Goal: Information Seeking & Learning: Check status

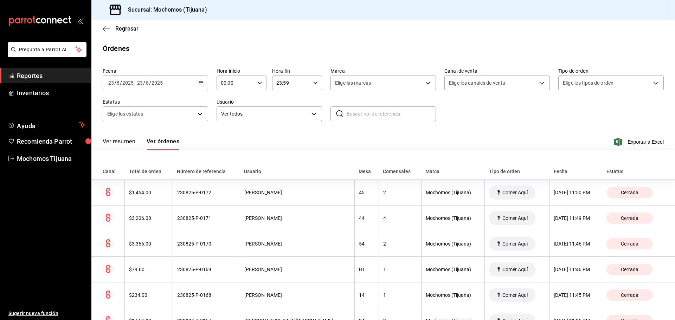
scroll to position [2082, 0]
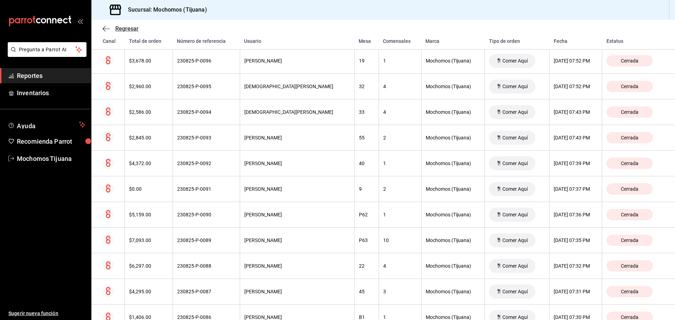
click at [105, 28] on icon "button" at bounding box center [106, 28] width 7 height 0
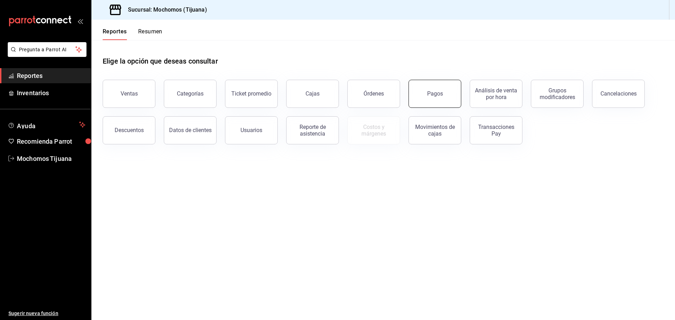
click at [430, 95] on div "Pagos" at bounding box center [435, 93] width 16 height 7
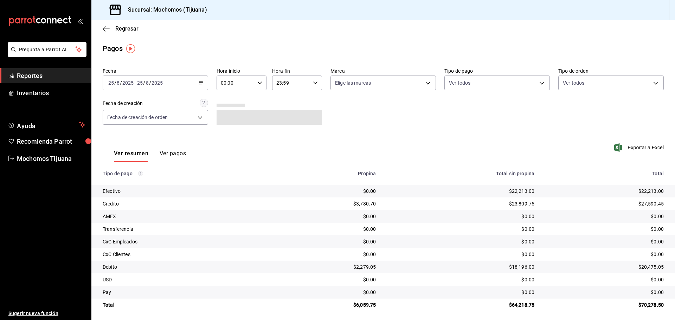
click at [199, 84] on icon "button" at bounding box center [201, 83] width 5 height 5
click at [145, 106] on span "Hoy" at bounding box center [136, 104] width 54 height 7
click at [261, 79] on div "00:00 Hora inicio" at bounding box center [242, 83] width 50 height 15
click at [233, 132] on span "04" at bounding box center [228, 133] width 14 height 6
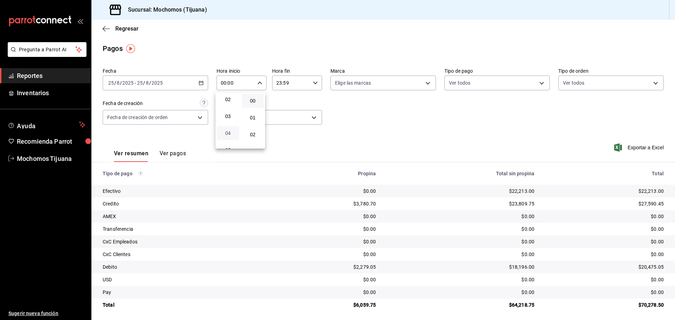
type input "04:00"
click at [536, 82] on div at bounding box center [337, 160] width 675 height 320
click at [536, 82] on body "Pregunta a Parrot AI Reportes Inventarios Ayuda Recomienda Parrot Mochomos Tiju…" at bounding box center [337, 160] width 675 height 320
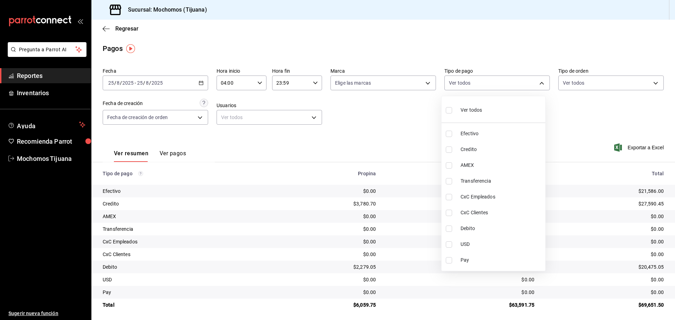
click at [513, 148] on span "Credito" at bounding box center [502, 149] width 82 height 7
type input "a27a072c-b141-4985-9f83-ae60dbe2196b"
checkbox input "true"
click at [509, 227] on span "Debito" at bounding box center [505, 228] width 82 height 7
type input "a27a072c-b141-4985-9f83-ae60dbe2196b,b7370aa5-450f-4a05-bab4-2784151f97fb"
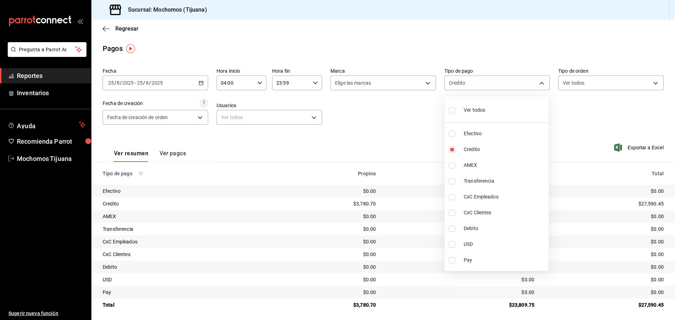
checkbox input "true"
